Goal: Find contact information: Find contact information

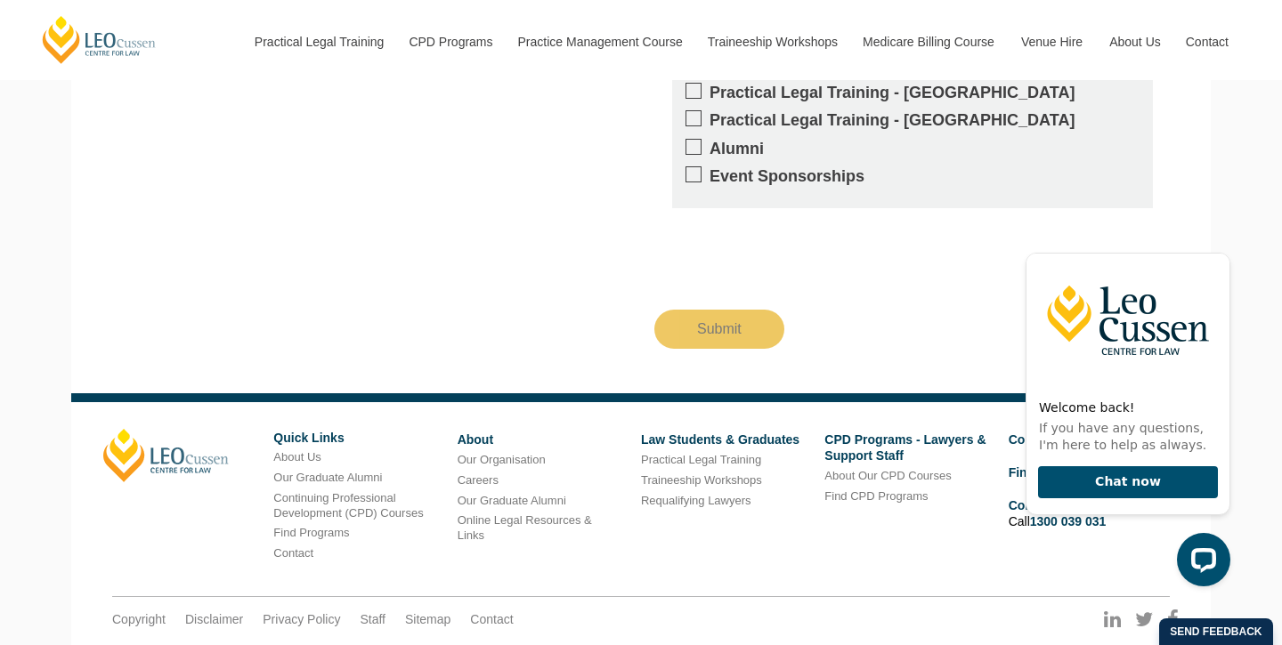
scroll to position [2287, 0]
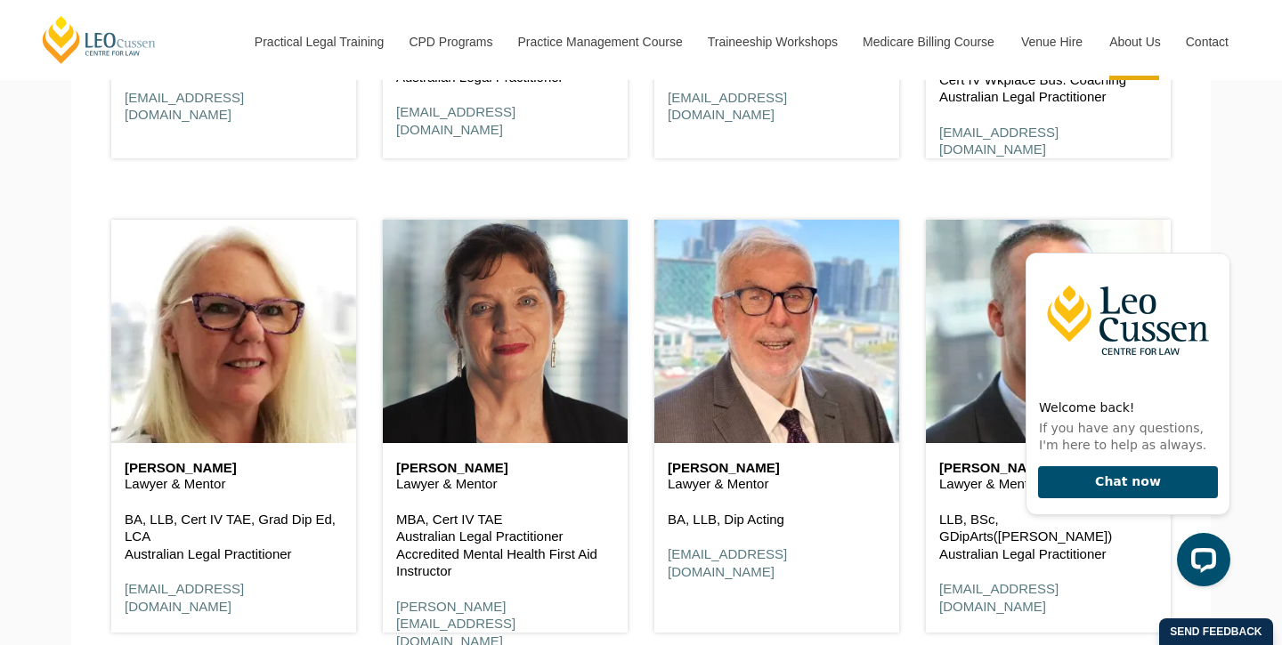
scroll to position [2661, 0]
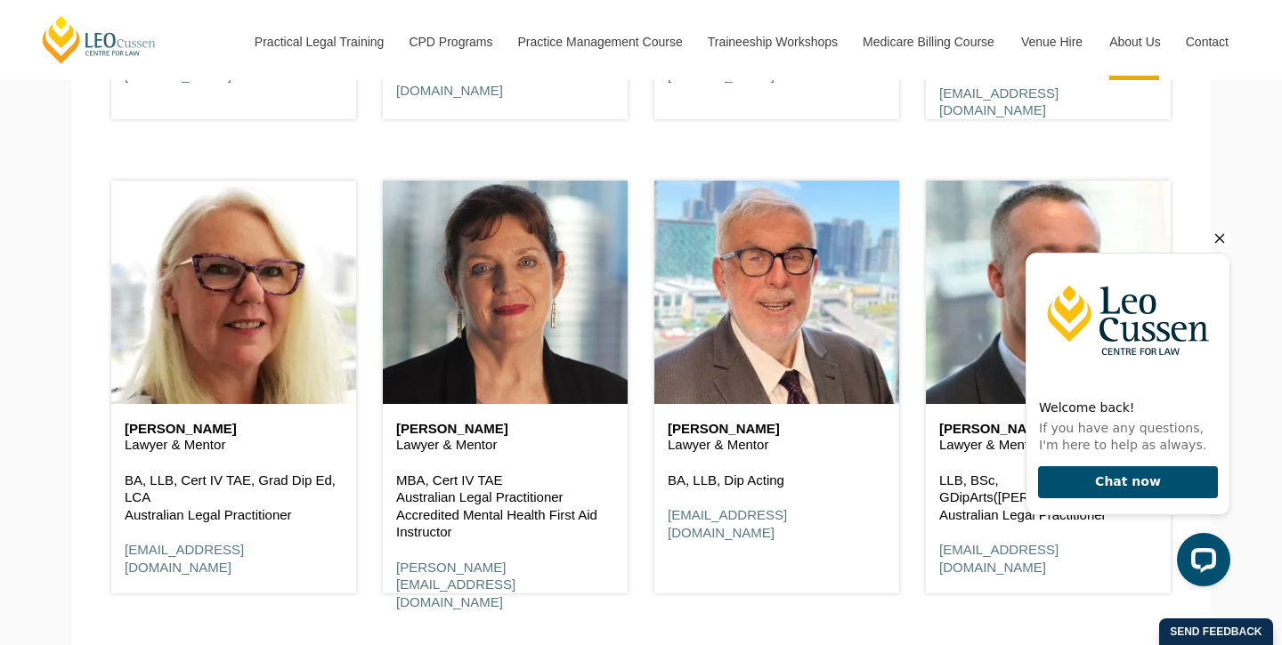
click at [1219, 237] on icon "Hide greeting" at bounding box center [1219, 238] width 21 height 21
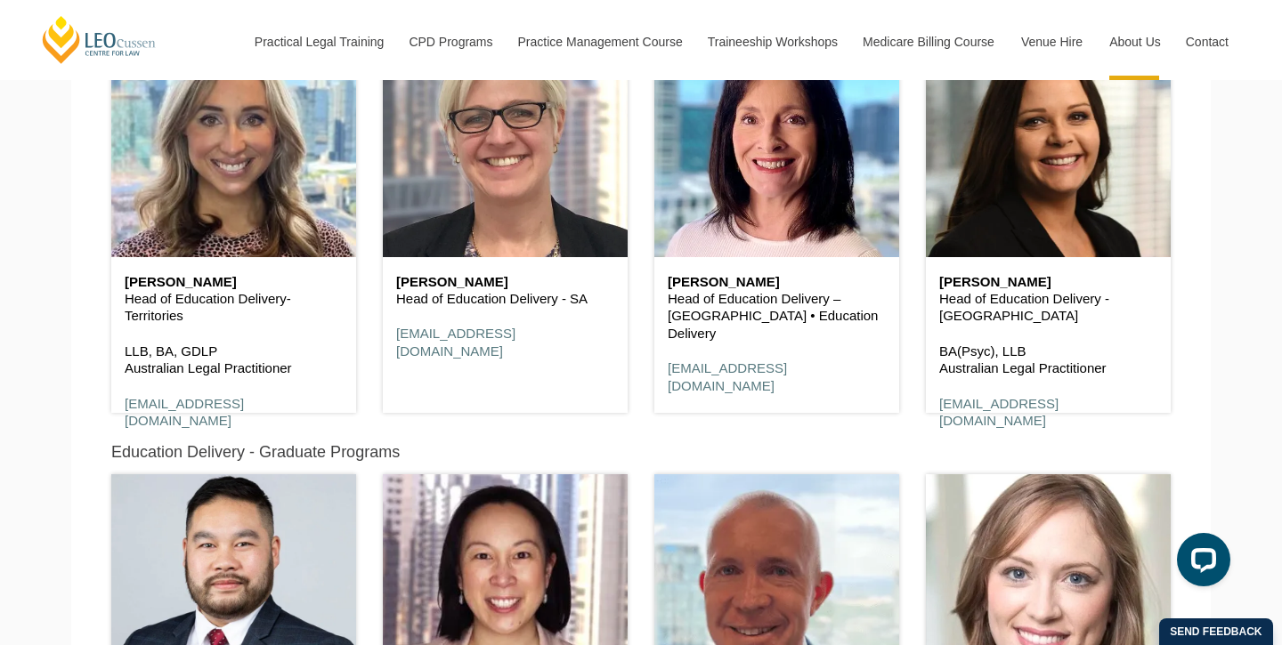
scroll to position [1509, 0]
